Goal: Task Accomplishment & Management: Manage account settings

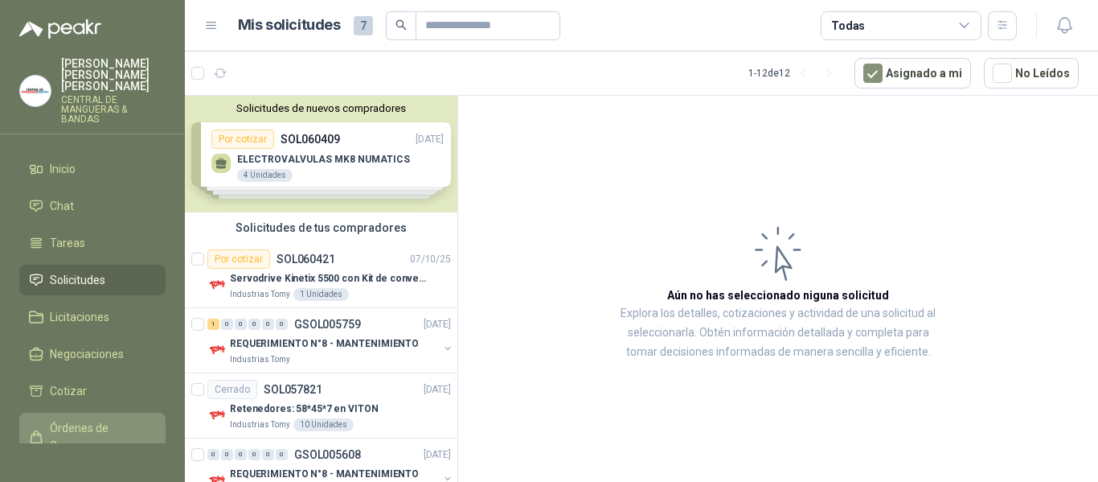
click at [64, 419] on span "Órdenes de Compra" at bounding box center [100, 436] width 101 height 35
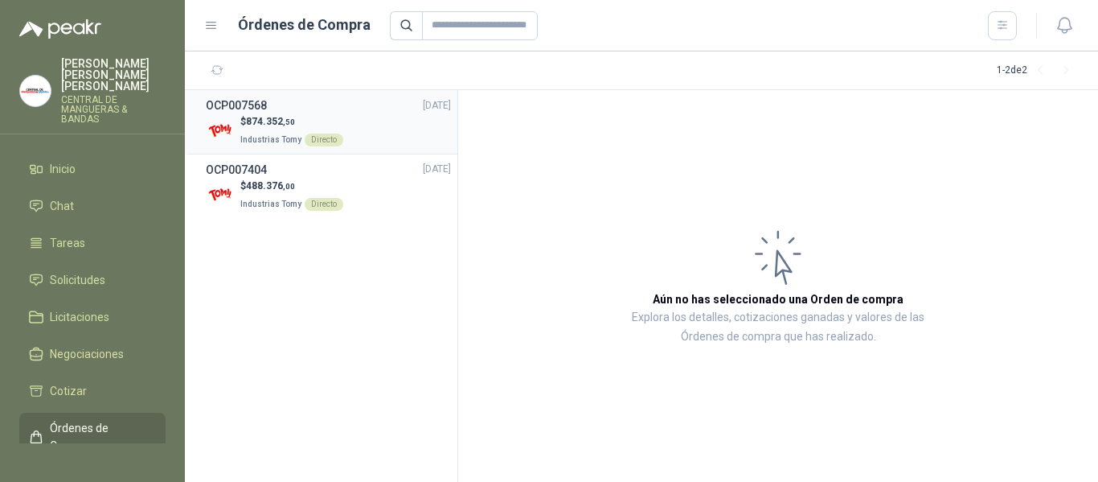
click at [428, 119] on div "$ 874.352 ,50 Industrias Tomy Directo" at bounding box center [328, 130] width 245 height 33
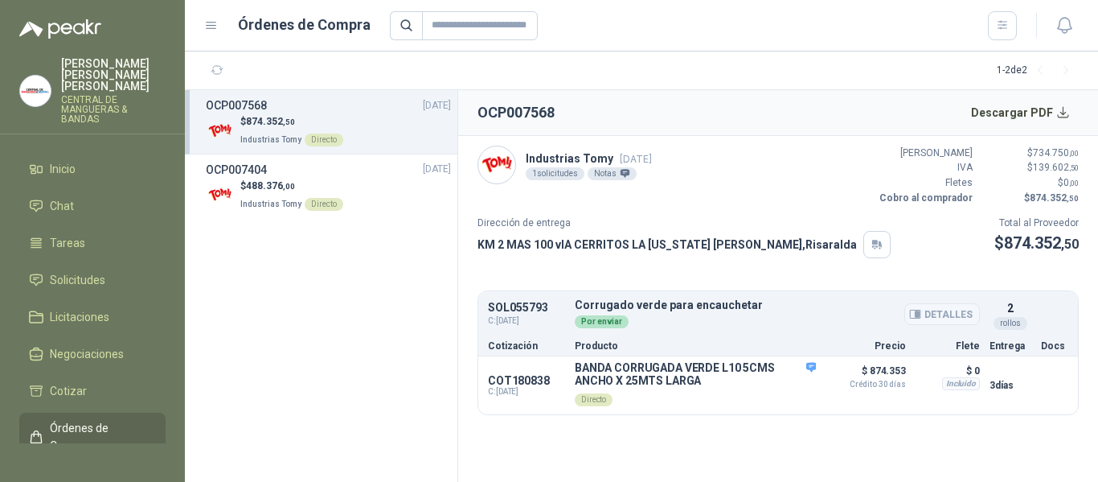
click at [947, 316] on button "Detalles" at bounding box center [943, 314] width 76 height 22
click at [95, 271] on span "Solicitudes" at bounding box center [77, 280] width 55 height 18
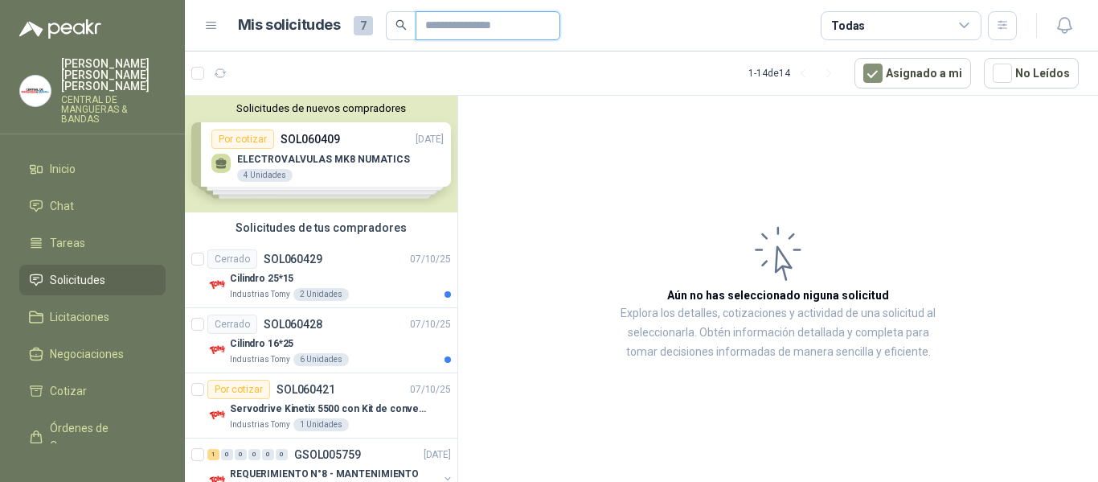
click at [437, 27] on input "text" at bounding box center [481, 25] width 113 height 27
type input "*****"
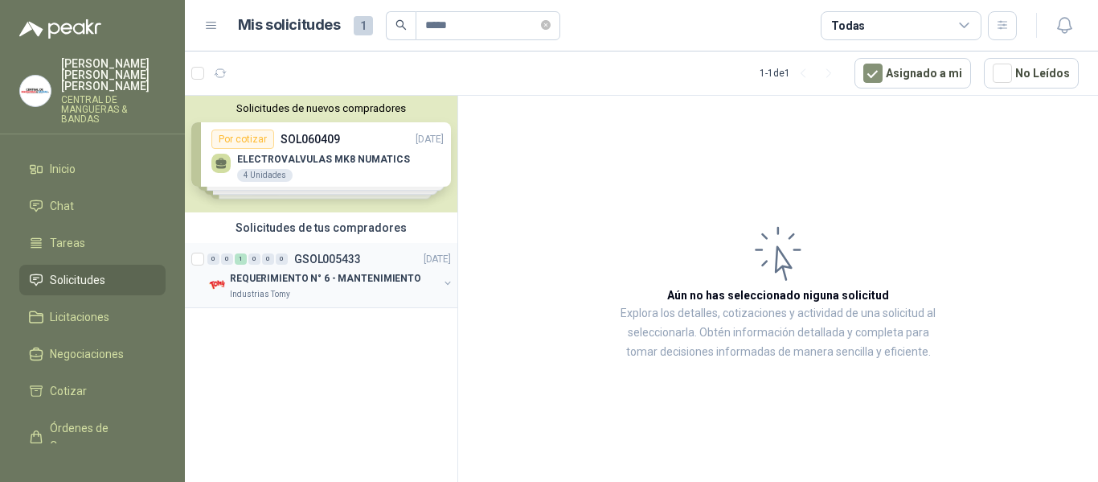
click at [342, 264] on p "GSOL005433" at bounding box center [327, 258] width 67 height 11
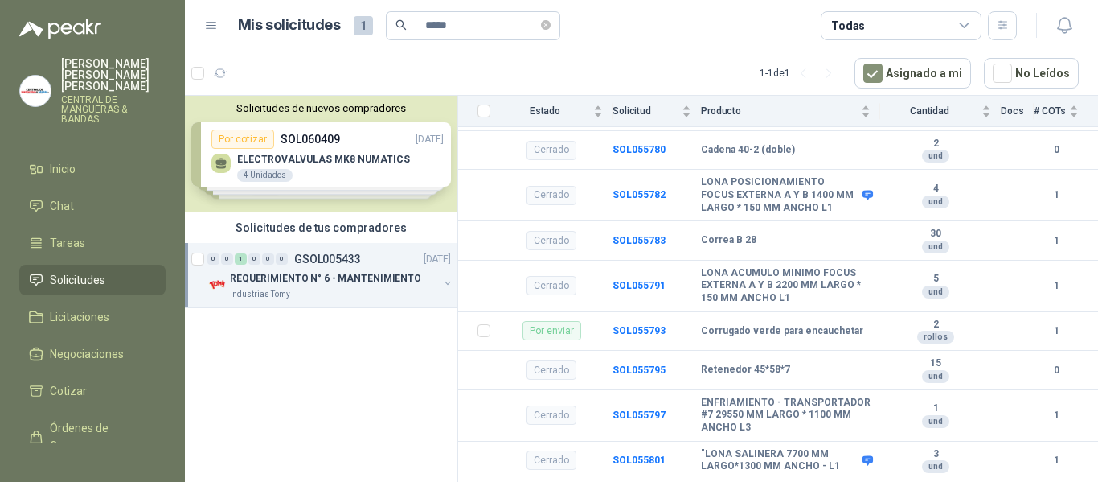
scroll to position [1688, 0]
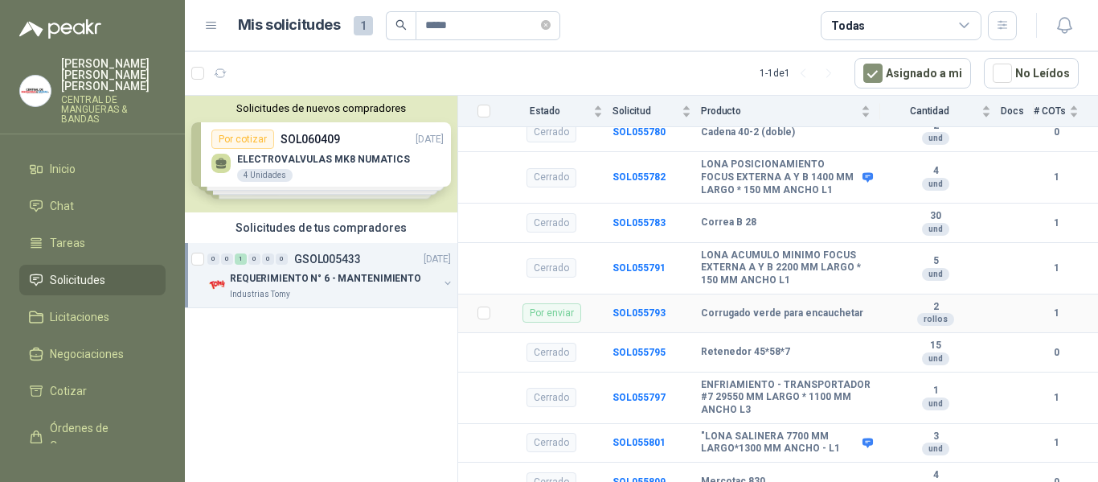
click at [887, 314] on b "2" at bounding box center [935, 307] width 111 height 13
click at [646, 318] on b "SOL055793" at bounding box center [639, 312] width 53 height 11
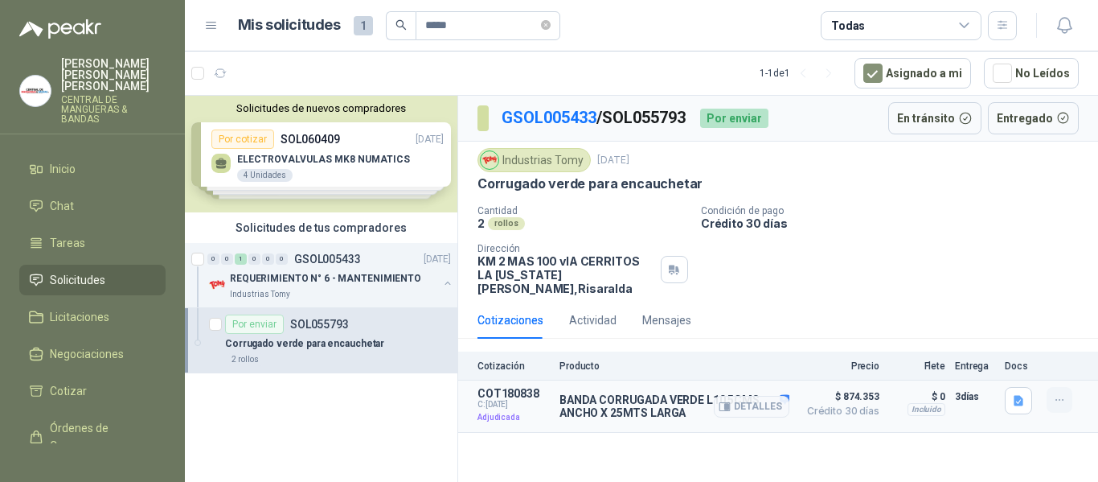
click at [1057, 393] on icon "button" at bounding box center [1060, 400] width 14 height 14
click at [1050, 267] on div "Cantidad 2 rollos Condición de pago Crédito 30 días Dirección KM 2 MAS 100 vIA…" at bounding box center [778, 250] width 601 height 90
click at [1065, 118] on button "Entregado" at bounding box center [1034, 118] width 92 height 32
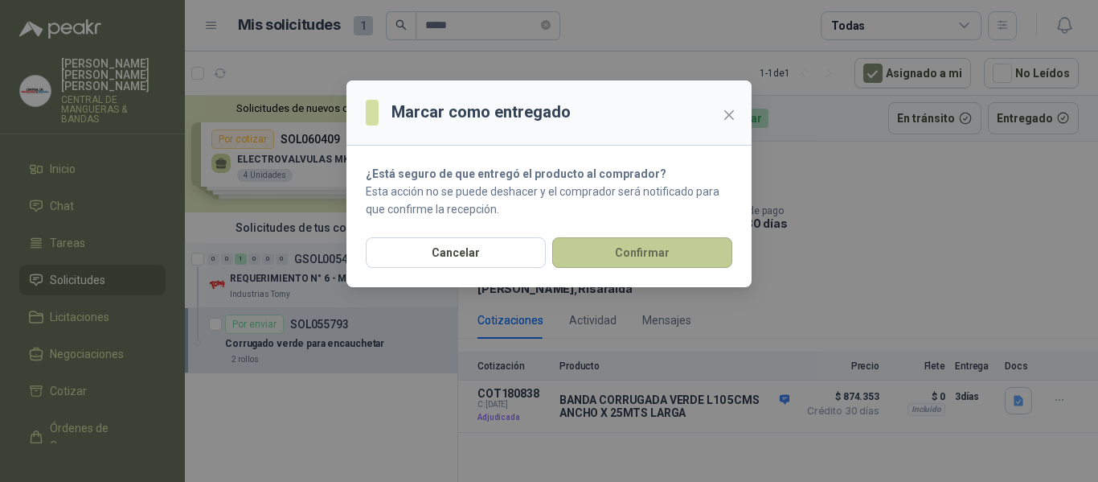
click at [653, 253] on button "Confirmar" at bounding box center [642, 252] width 180 height 31
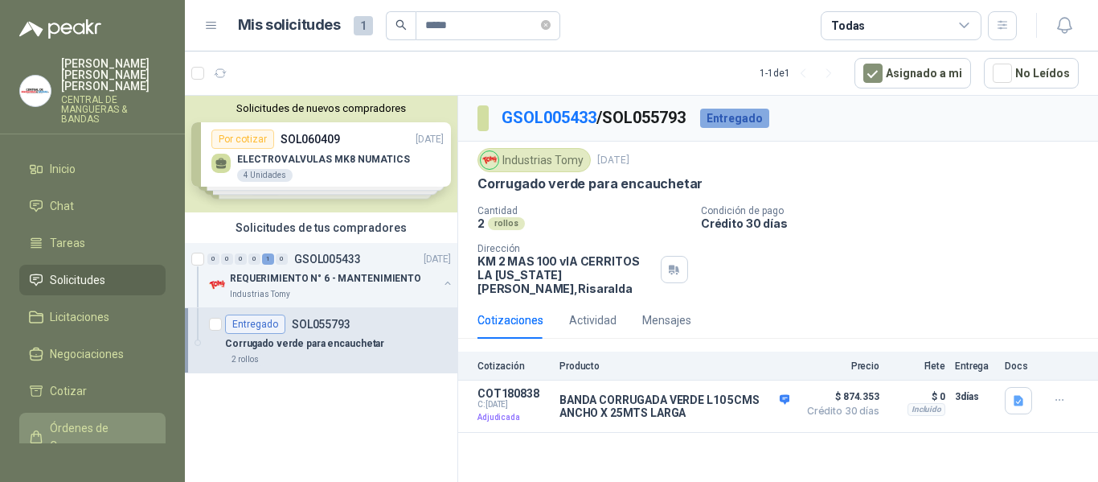
click at [93, 421] on span "Órdenes de Compra" at bounding box center [100, 436] width 101 height 35
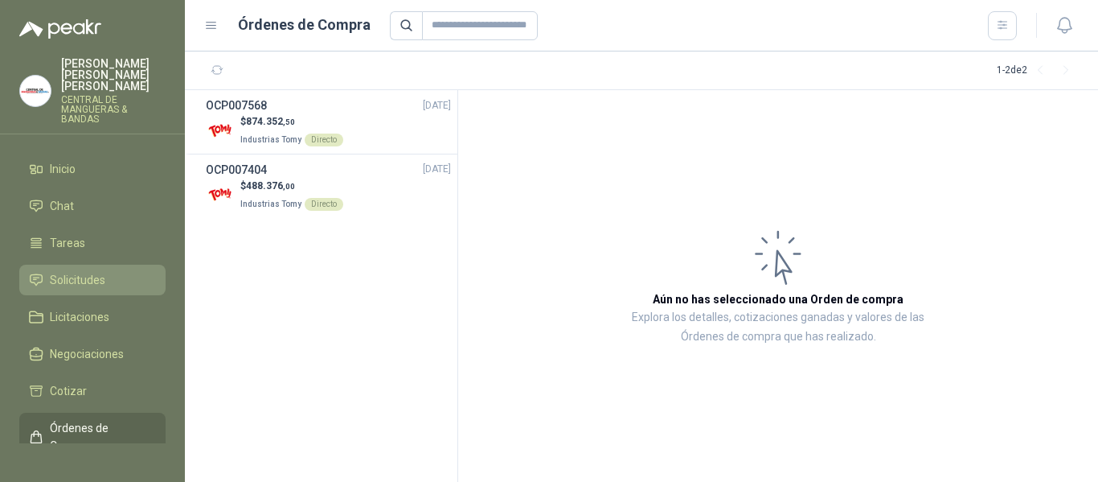
click at [76, 271] on span "Solicitudes" at bounding box center [77, 280] width 55 height 18
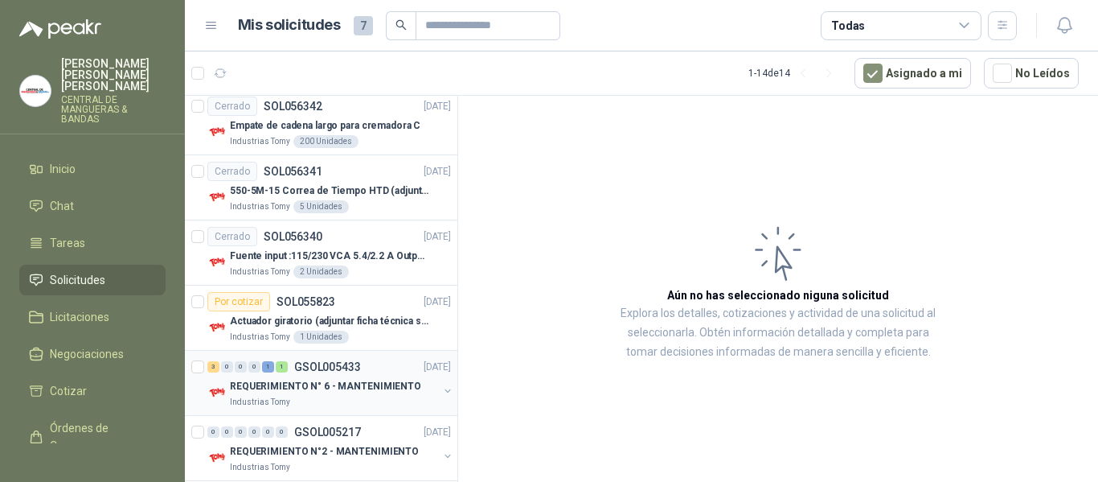
scroll to position [690, 0]
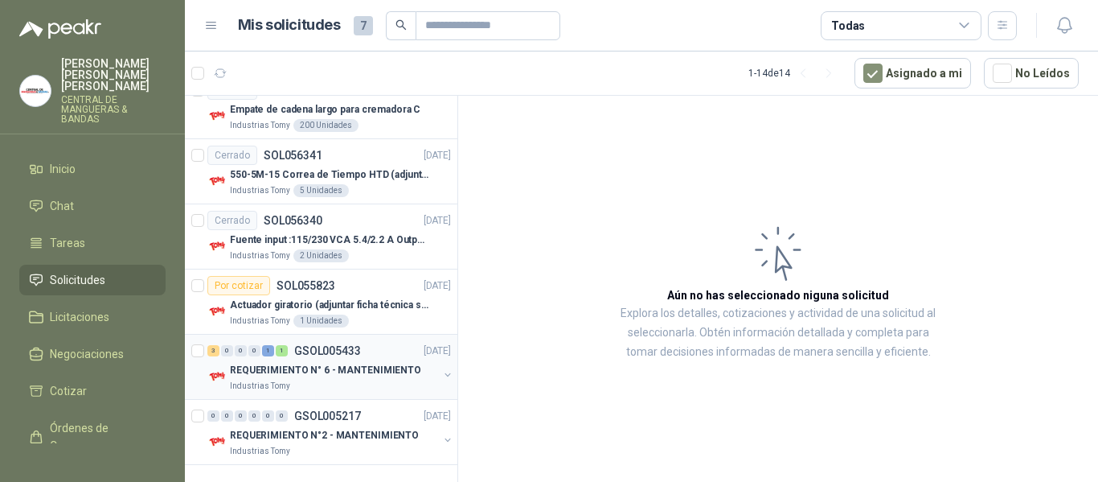
click at [330, 347] on p "GSOL005433" at bounding box center [327, 350] width 67 height 11
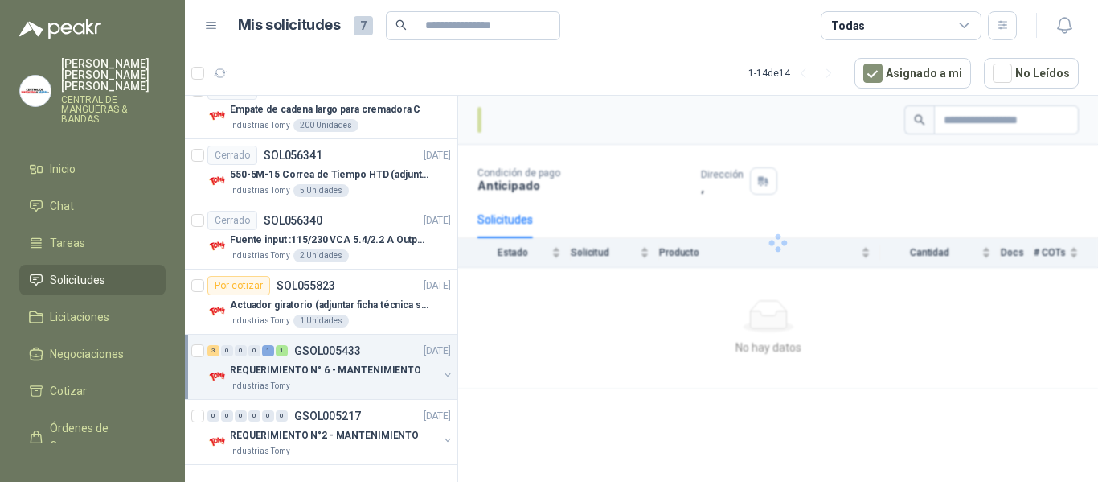
click at [330, 347] on p "GSOL005433" at bounding box center [327, 350] width 67 height 11
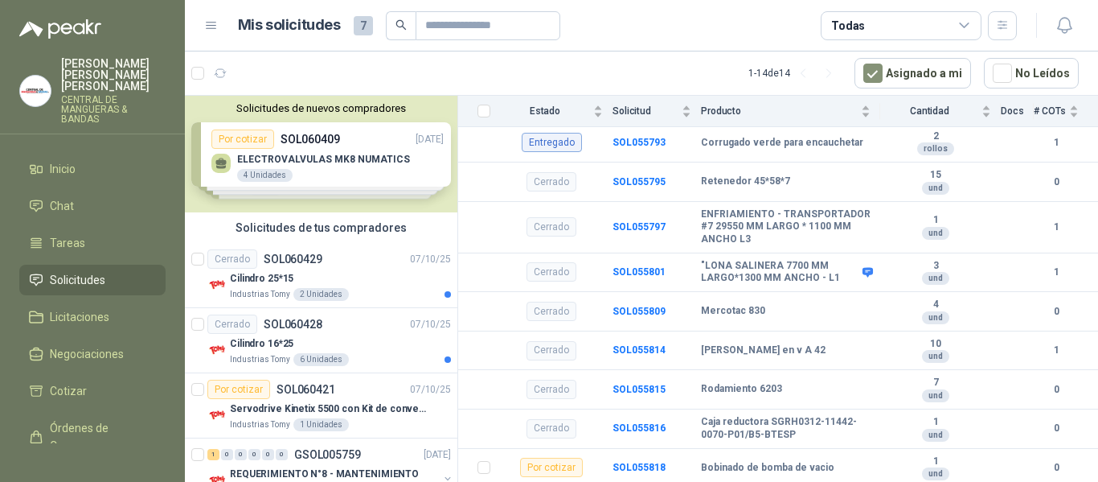
click at [359, 23] on span "7" at bounding box center [363, 25] width 19 height 19
click at [214, 24] on icon at bounding box center [211, 25] width 14 height 14
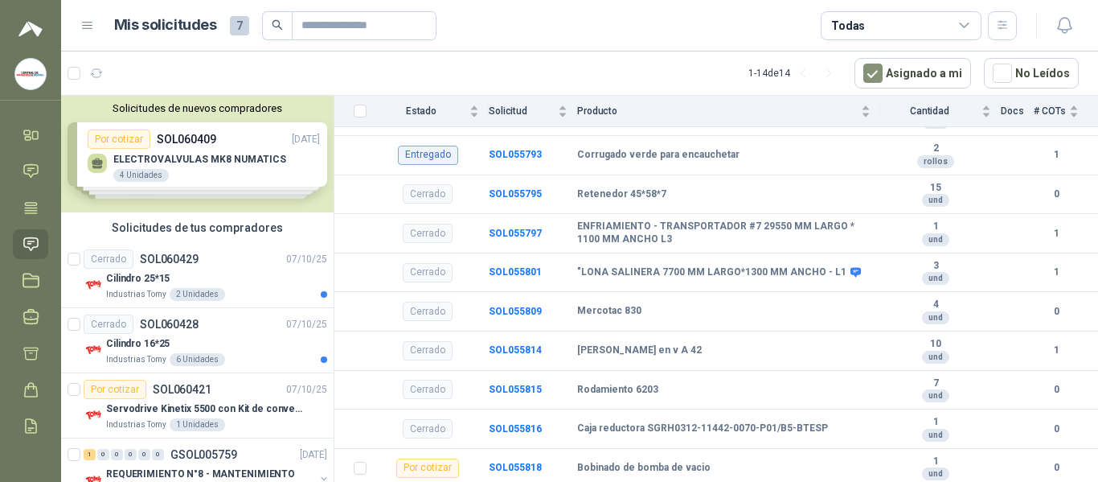
click at [84, 22] on icon at bounding box center [87, 25] width 14 height 14
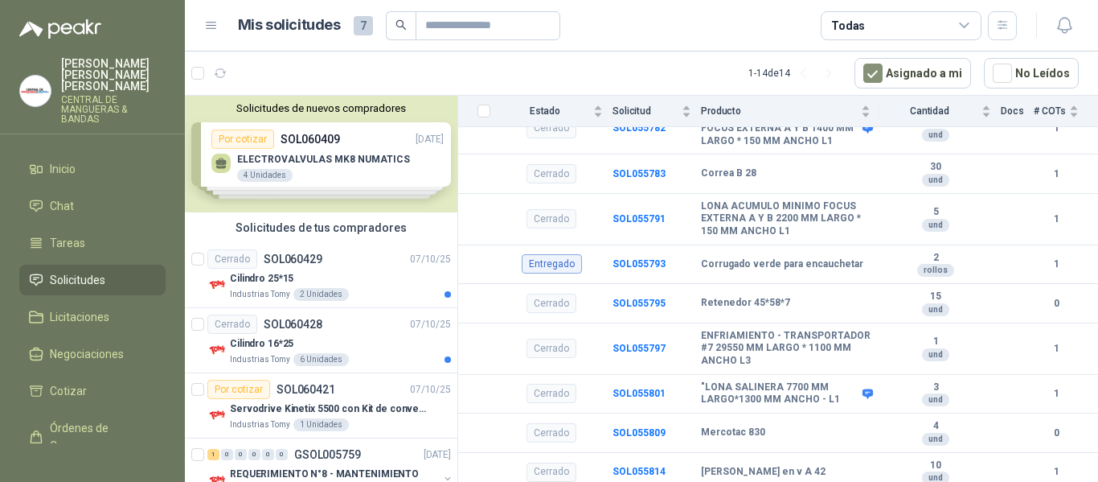
scroll to position [1872, 0]
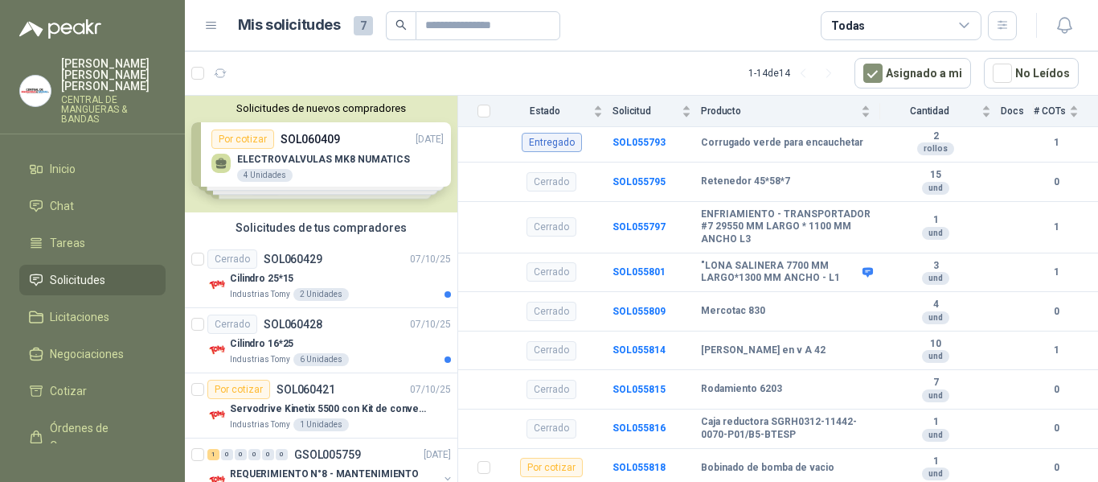
click at [113, 271] on li "Solicitudes" at bounding box center [92, 280] width 127 height 18
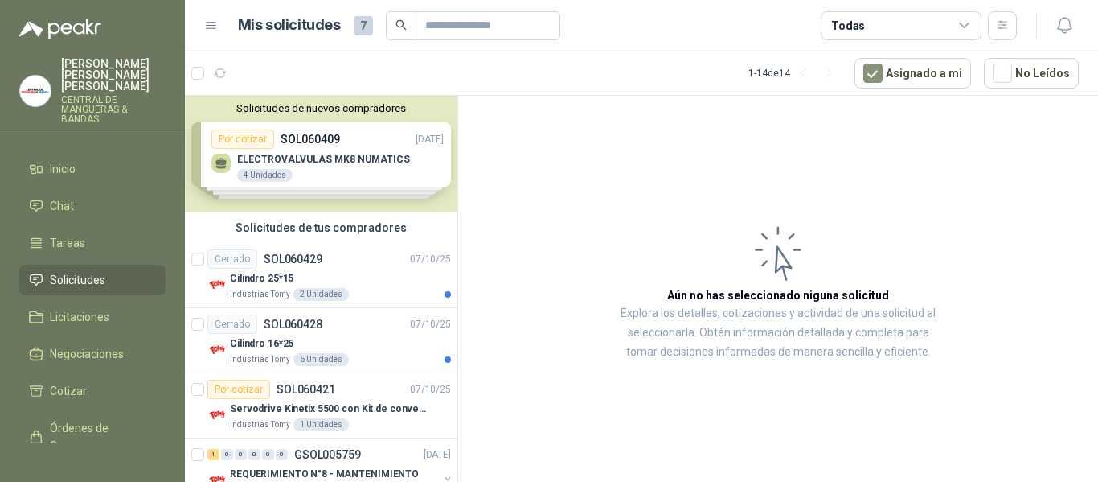
click at [795, 72] on div "1 - 14 de 14" at bounding box center [795, 73] width 93 height 26
